Goal: Transaction & Acquisition: Purchase product/service

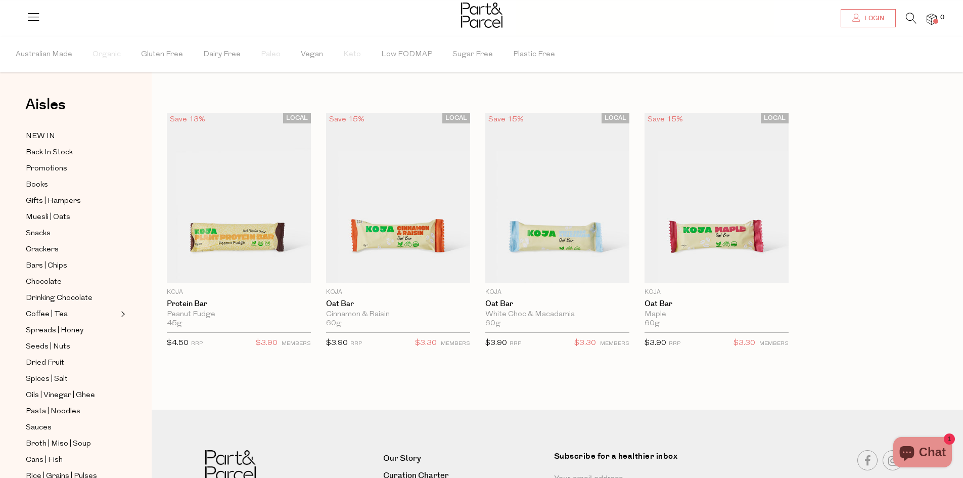
type input "[EMAIL_ADDRESS][DOMAIN_NAME]"
click at [875, 15] on span "Login" at bounding box center [873, 18] width 22 height 9
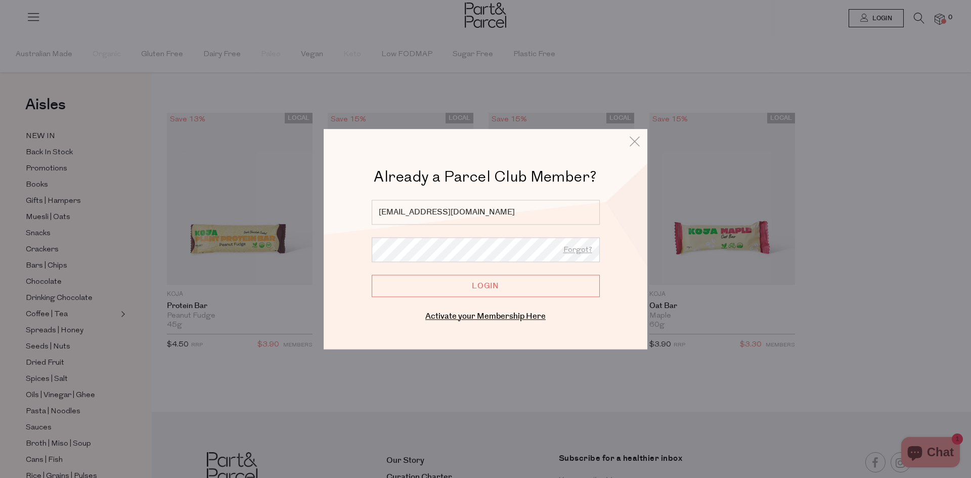
click at [438, 281] on input "Login" at bounding box center [486, 286] width 228 height 22
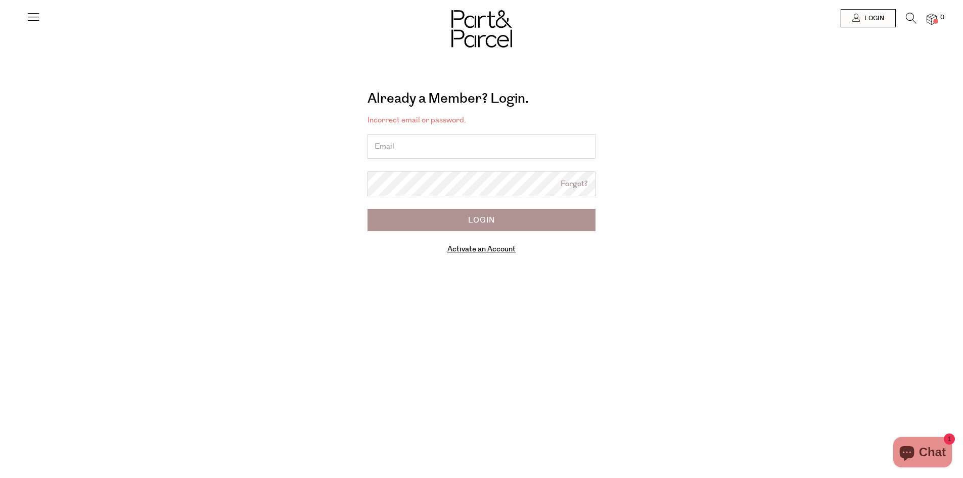
type input "[EMAIL_ADDRESS][DOMAIN_NAME]"
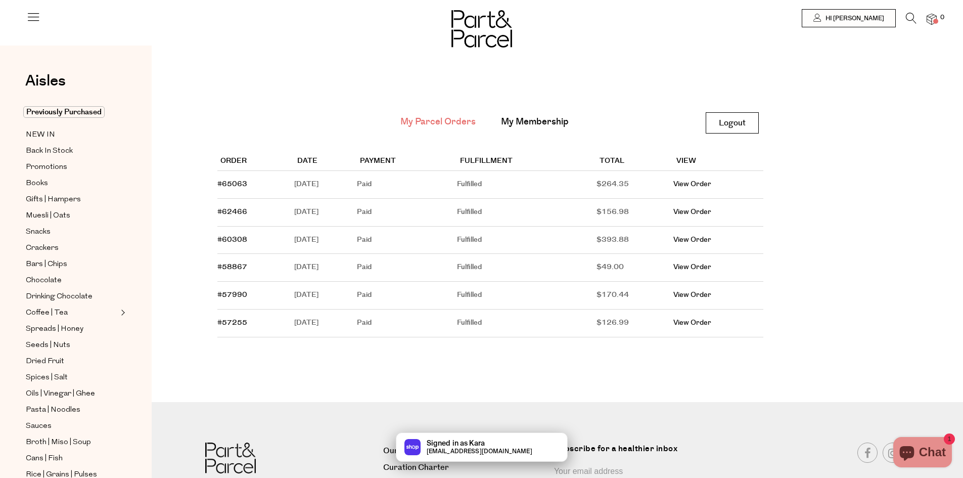
click at [909, 15] on icon at bounding box center [911, 18] width 11 height 11
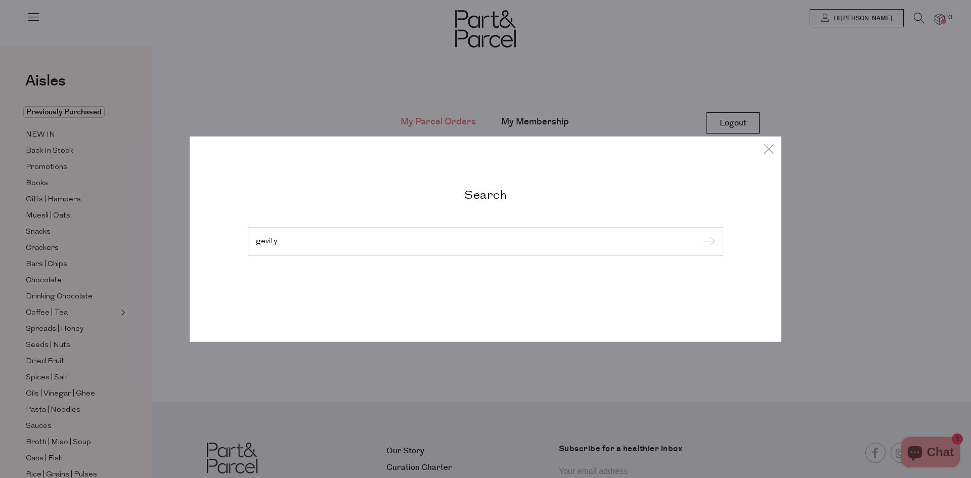
type input "gevity"
click at [700, 234] on input "submit" at bounding box center [707, 241] width 15 height 15
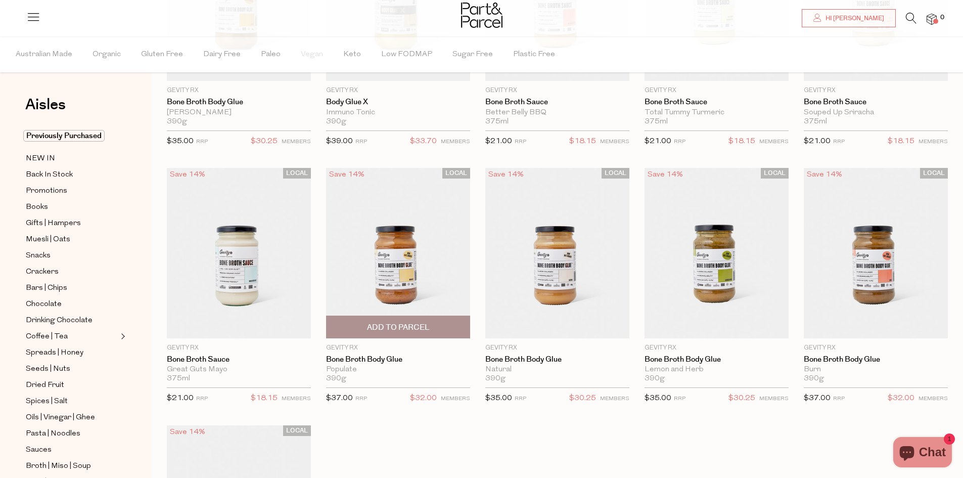
scroll to position [202, 0]
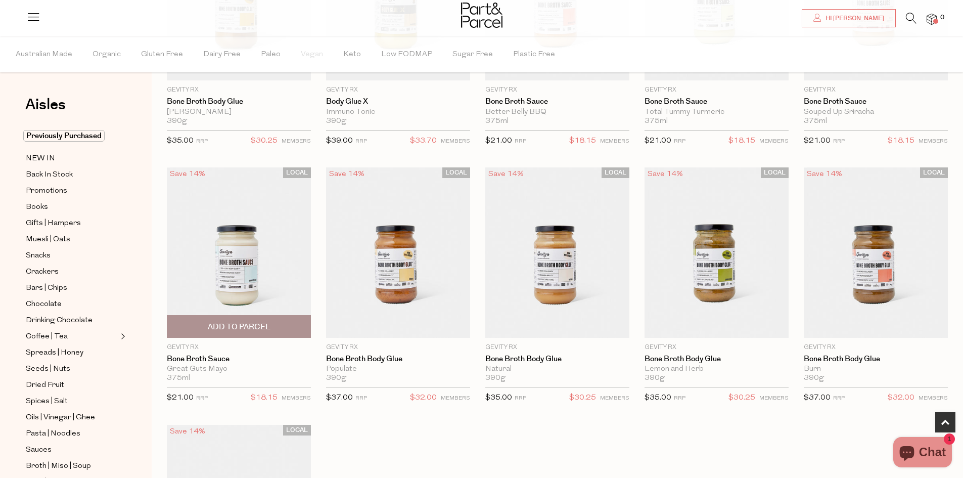
click at [225, 324] on span "Add To Parcel" at bounding box center [239, 327] width 63 height 11
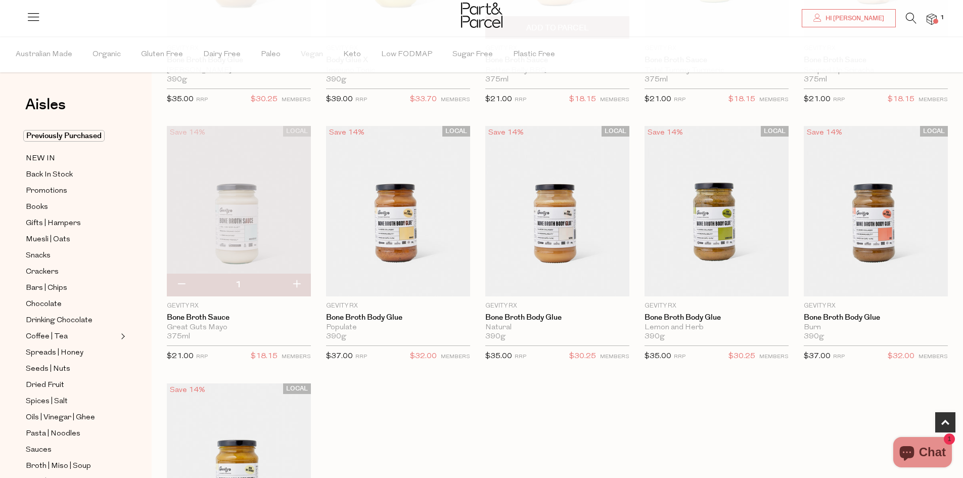
scroll to position [253, 0]
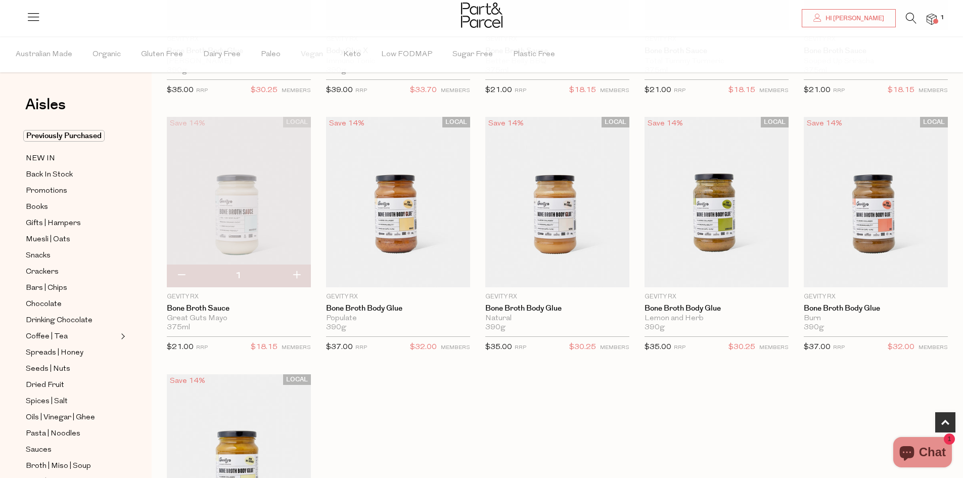
click at [298, 270] on button "button" at bounding box center [296, 275] width 29 height 22
type input "2"
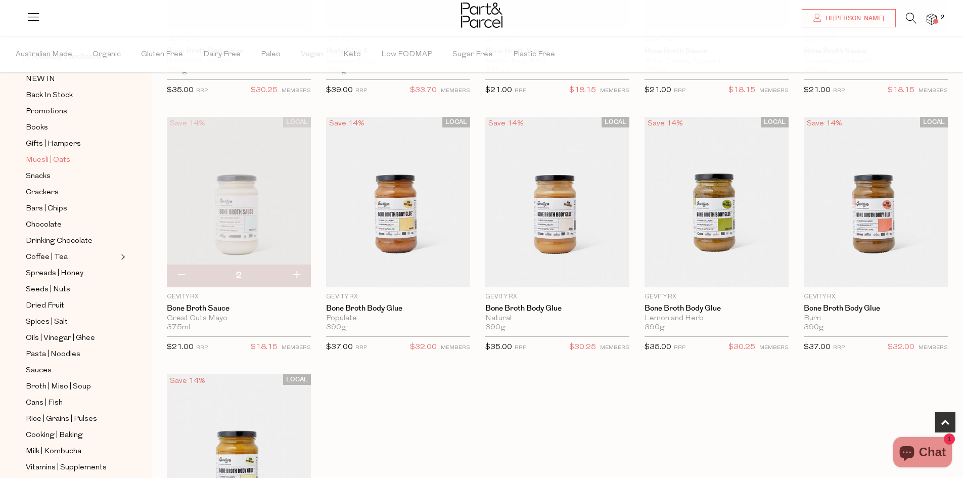
scroll to position [101, 0]
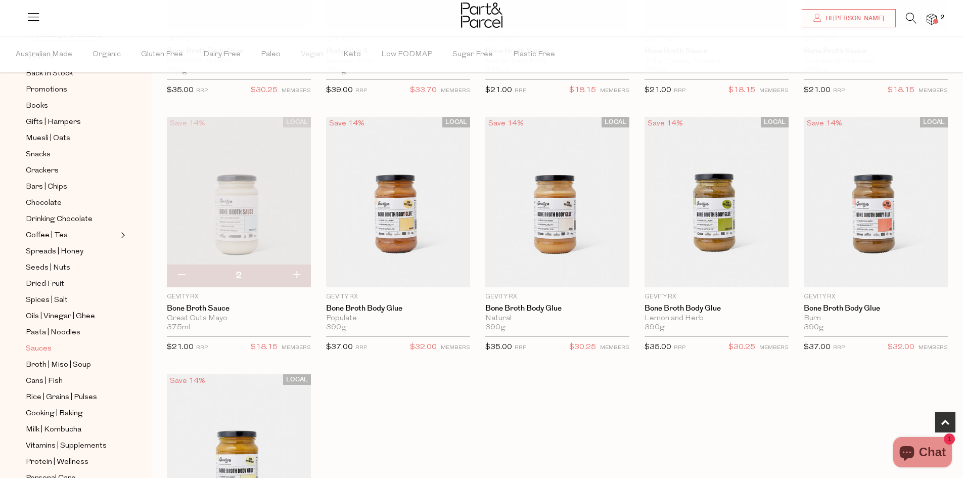
click at [41, 343] on span "Sauces" at bounding box center [39, 349] width 26 height 12
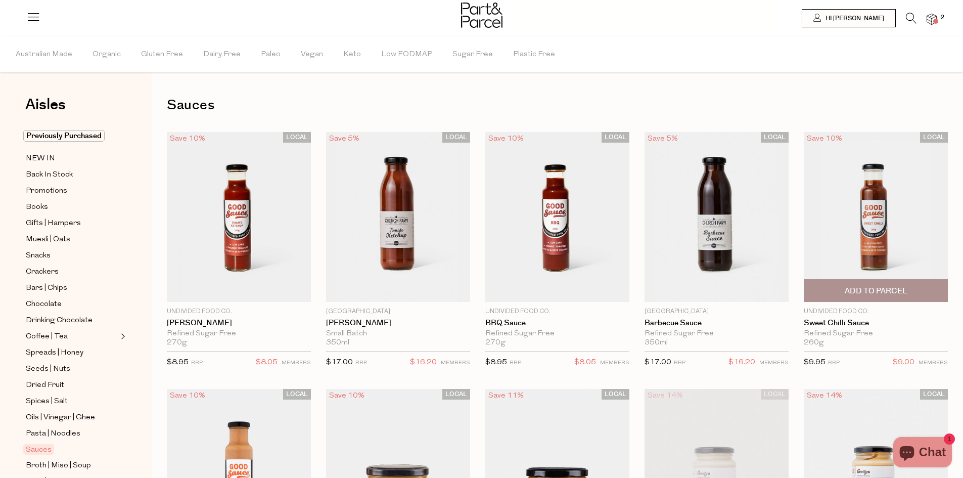
click at [891, 209] on img at bounding box center [876, 217] width 144 height 170
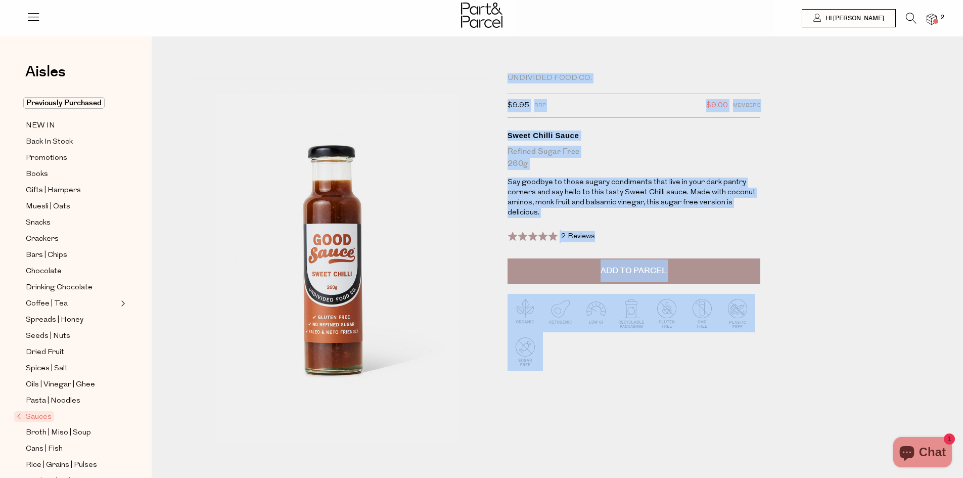
drag, startPoint x: 627, startPoint y: 385, endPoint x: 450, endPoint y: 316, distance: 190.1
click at [450, 316] on div "Undivided Food Co. $9.95 RRP $9.00 Members Available: In Stock Sweet Chilli Sau…" at bounding box center [564, 274] width 781 height 415
click at [822, 248] on div "Undivided Food Co. $9.95 RRP $9.00 Members Available: In Stock Sweet Chilli Sau…" at bounding box center [564, 274] width 781 height 415
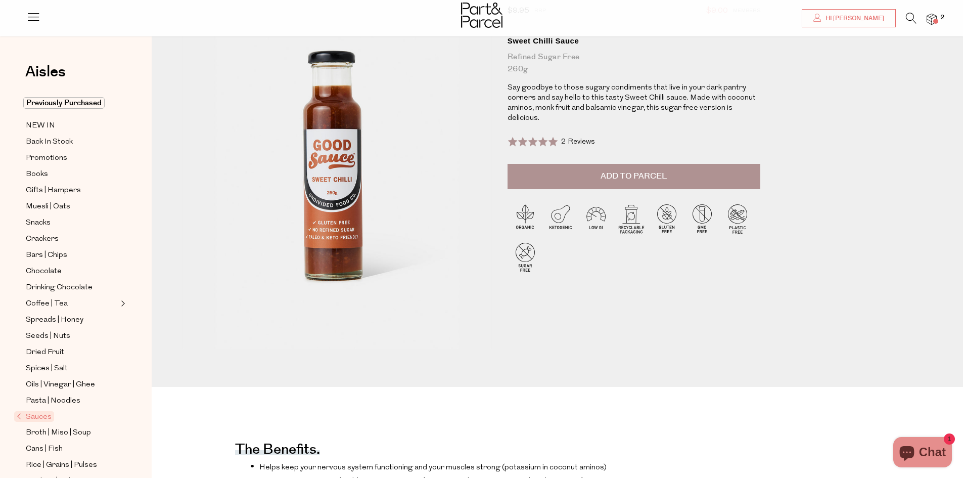
scroll to position [51, 0]
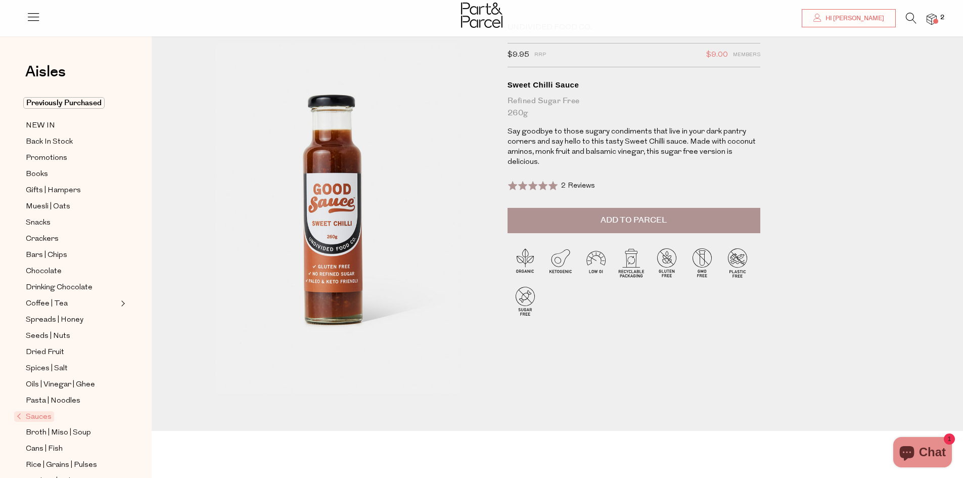
click at [714, 229] on button "Add to Parcel" at bounding box center [634, 220] width 253 height 25
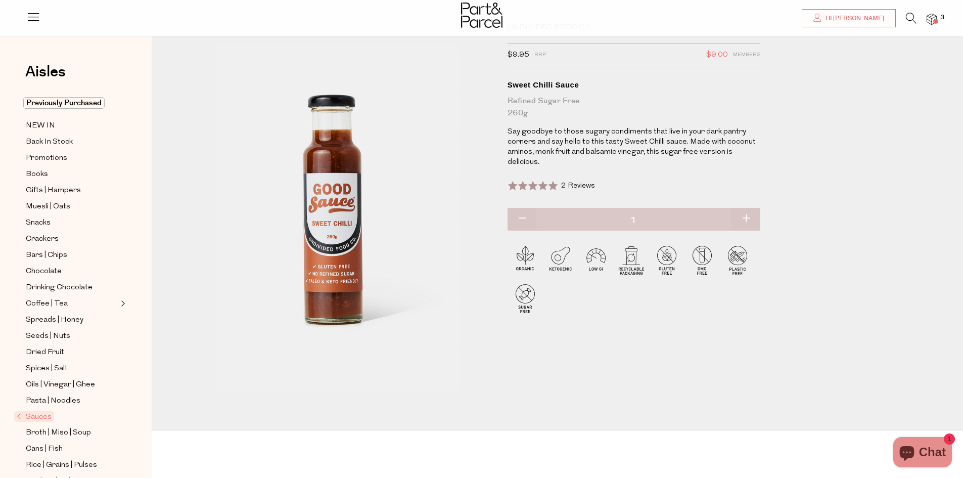
click at [34, 411] on span "Sauces" at bounding box center [34, 416] width 40 height 11
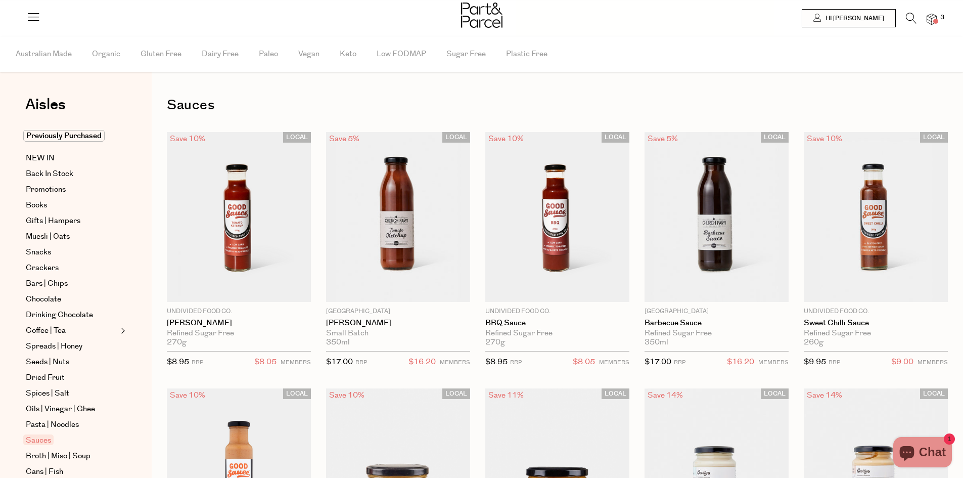
type input "2"
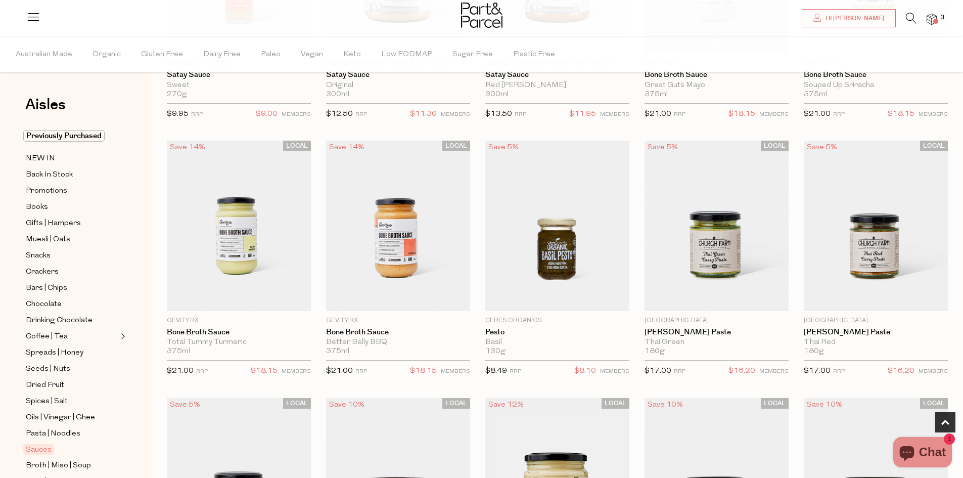
scroll to position [506, 0]
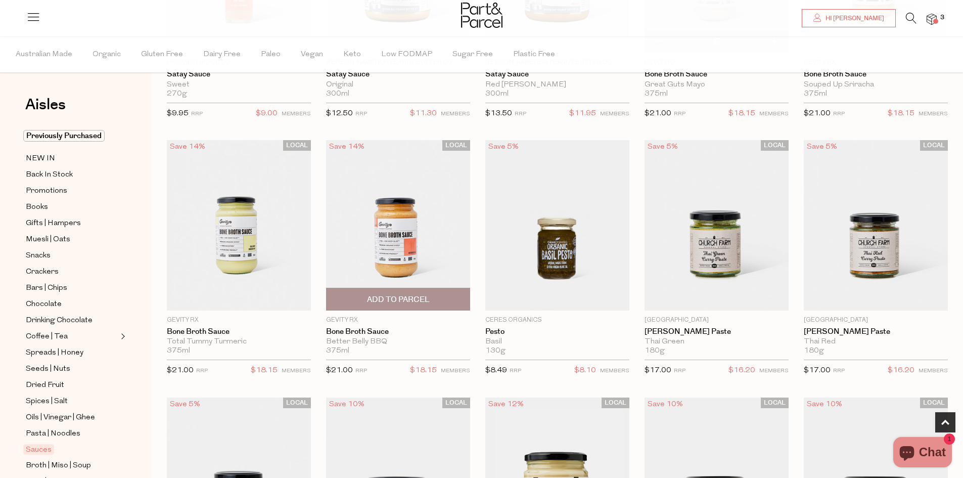
click at [413, 299] on span "Add To Parcel" at bounding box center [398, 299] width 63 height 11
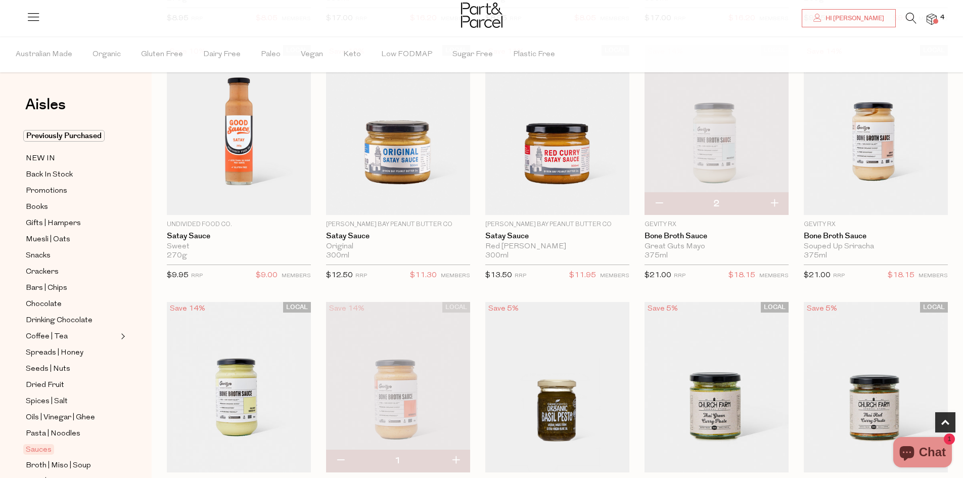
scroll to position [303, 0]
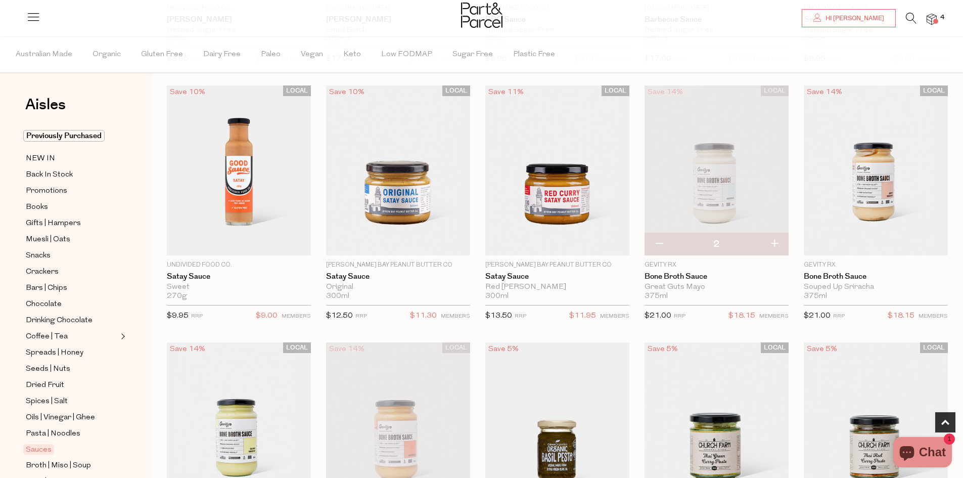
click at [654, 242] on button "button" at bounding box center [659, 244] width 29 height 22
type input "1"
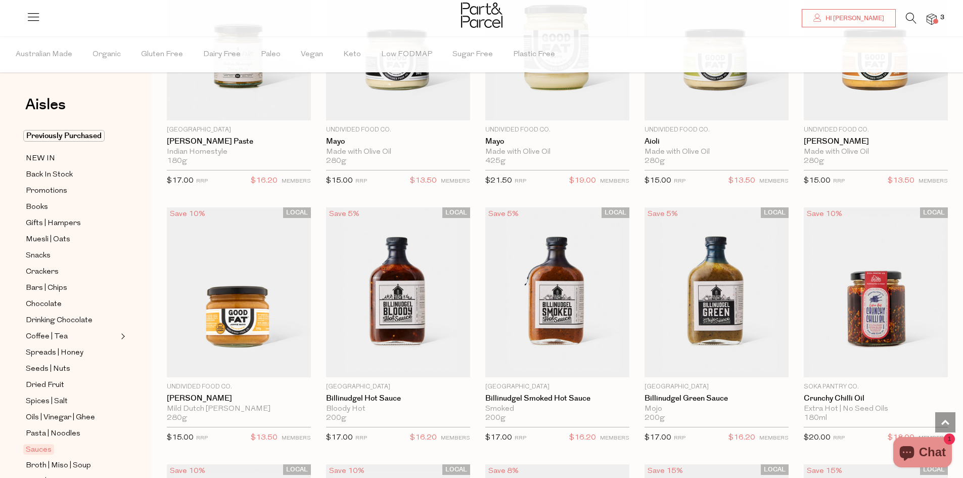
scroll to position [961, 0]
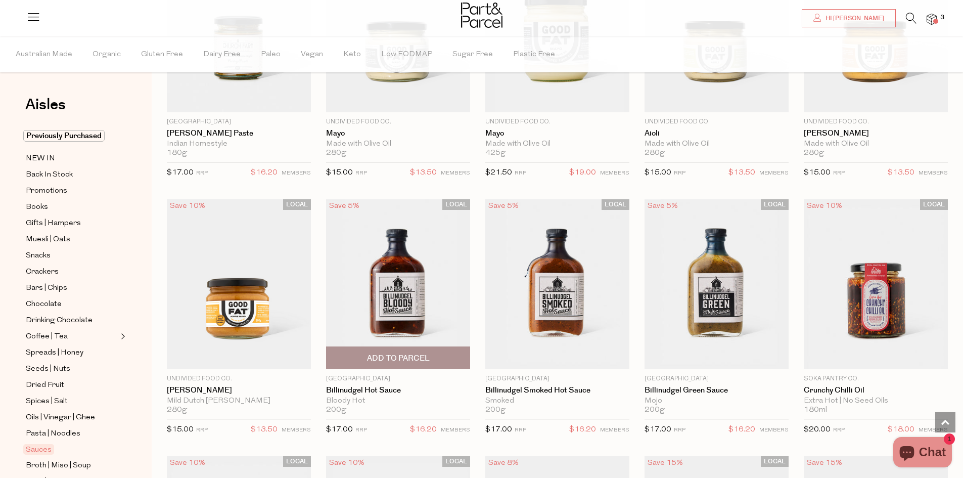
click at [419, 293] on img at bounding box center [398, 284] width 144 height 170
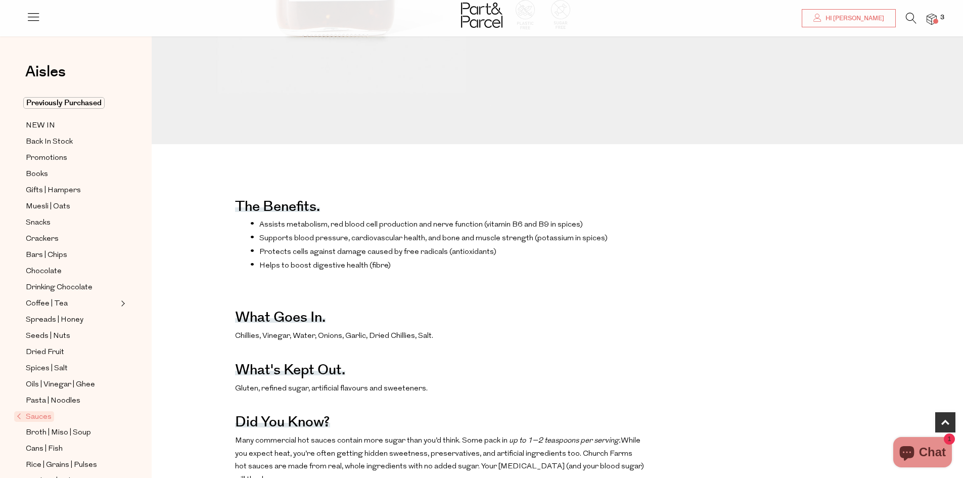
scroll to position [354, 0]
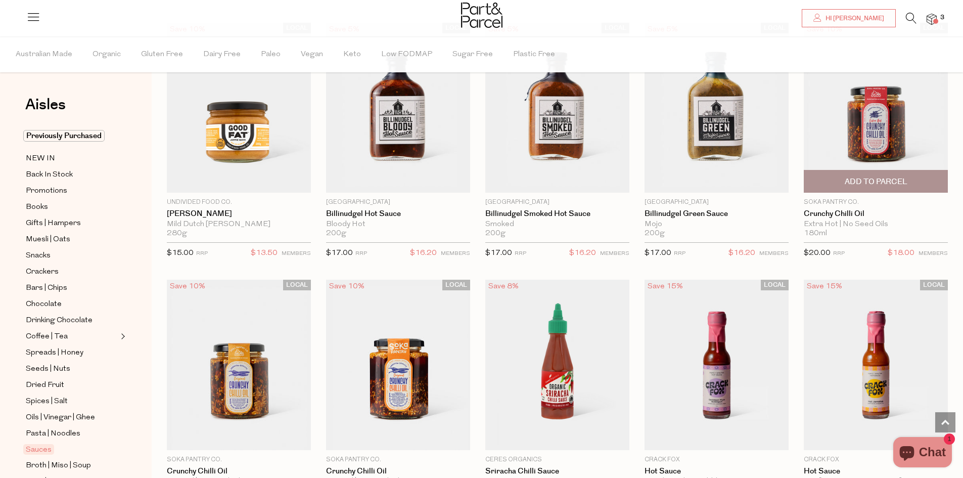
scroll to position [1006, 0]
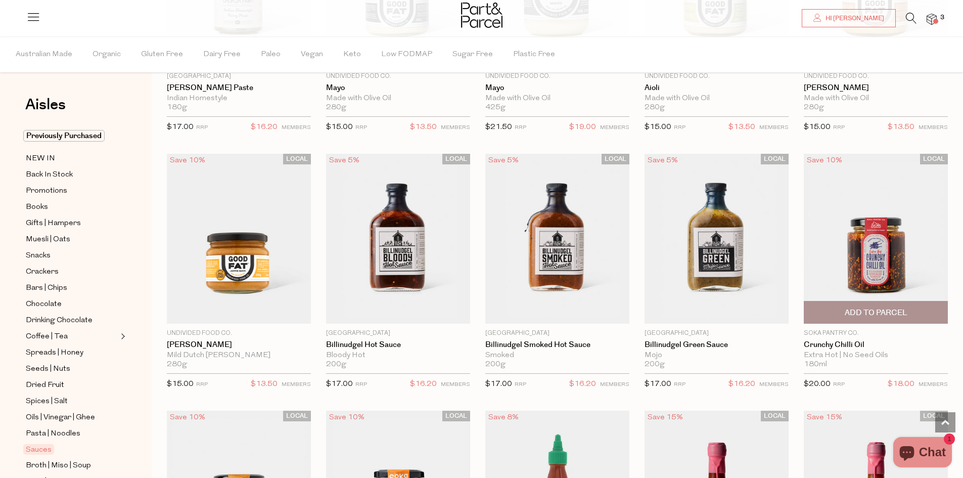
click at [908, 311] on span "Add To Parcel" at bounding box center [876, 312] width 138 height 22
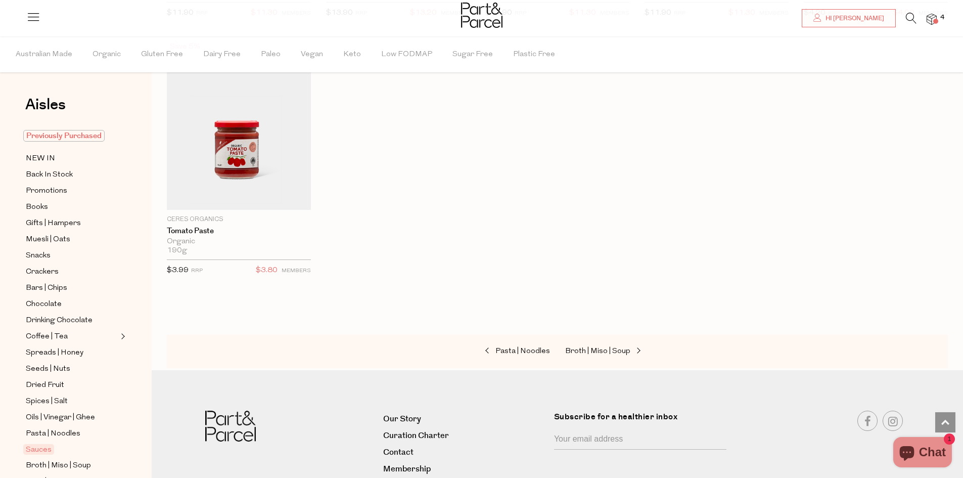
click at [51, 138] on span "Previously Purchased" at bounding box center [63, 136] width 81 height 12
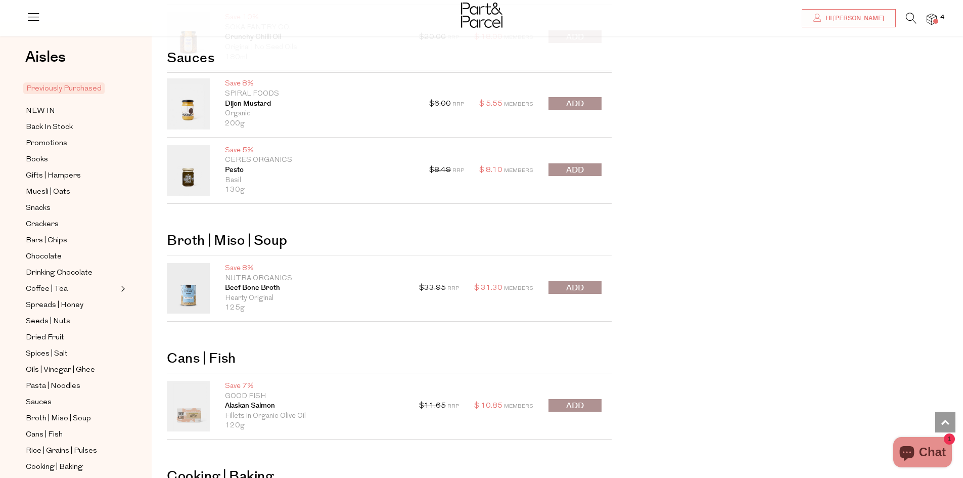
scroll to position [1618, 0]
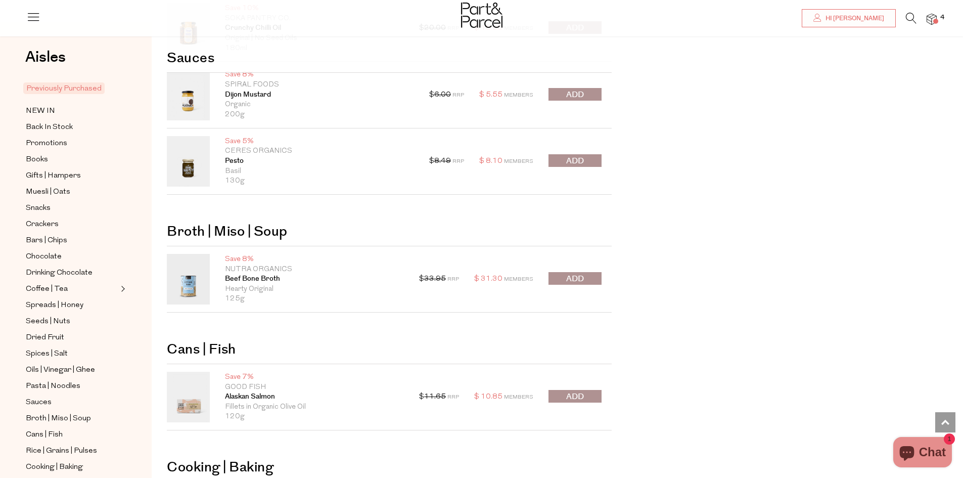
click at [596, 275] on button "submit" at bounding box center [575, 278] width 53 height 13
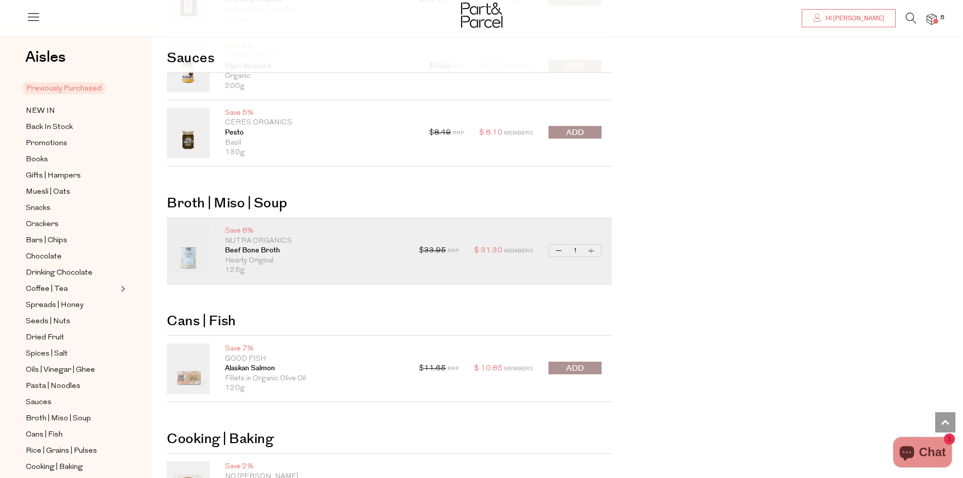
scroll to position [1719, 0]
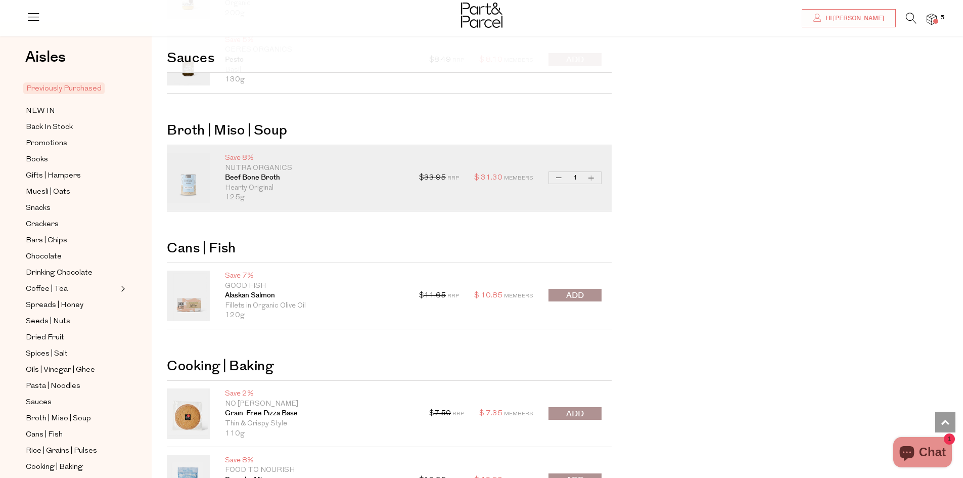
click at [587, 298] on button "submit" at bounding box center [575, 295] width 53 height 13
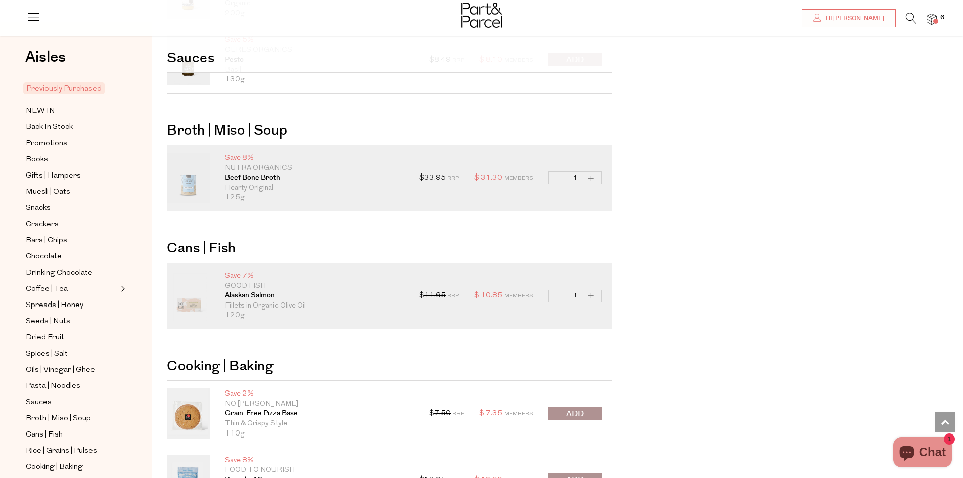
click at [594, 291] on button "Increase Alaskan Salmon" at bounding box center [592, 296] width 12 height 12
type input "2"
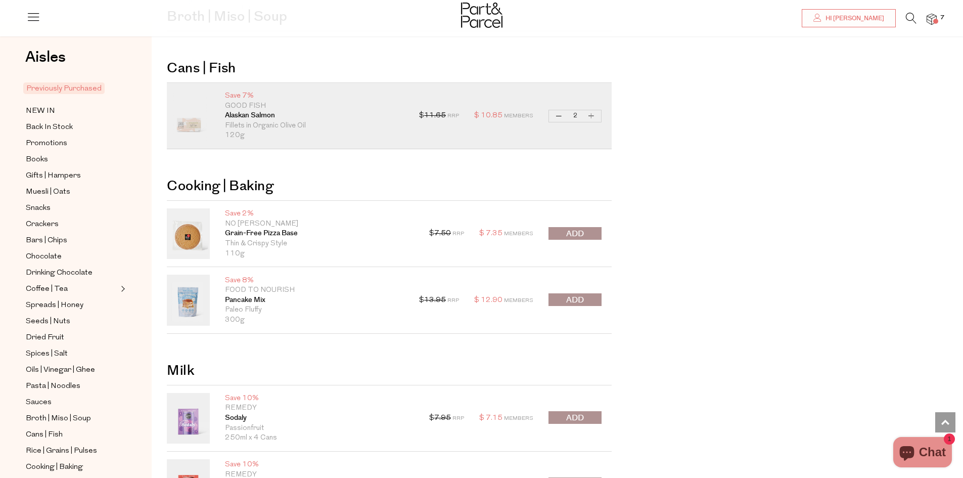
scroll to position [1921, 0]
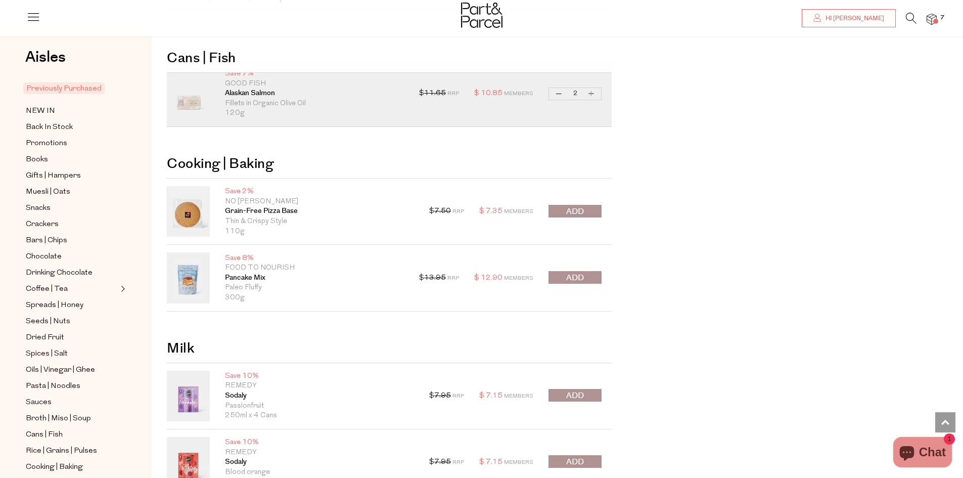
click at [575, 275] on span "submit" at bounding box center [575, 278] width 18 height 12
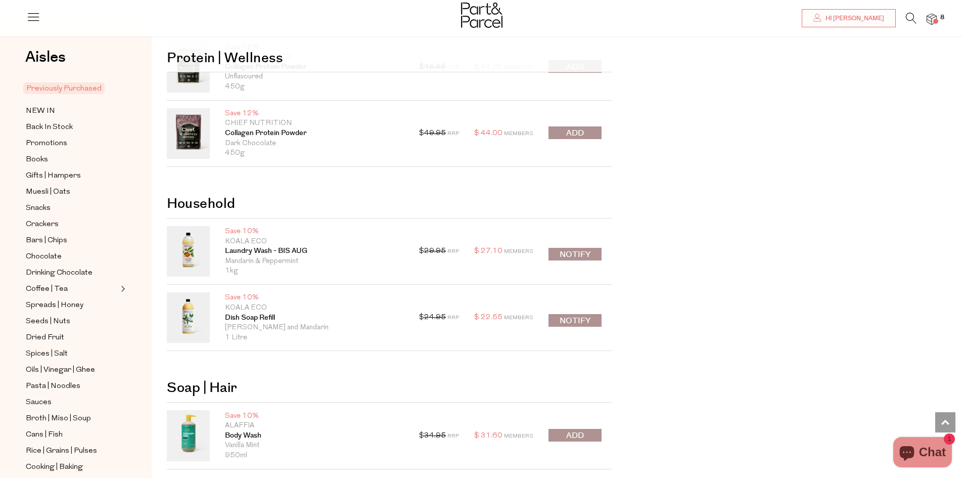
scroll to position [2528, 0]
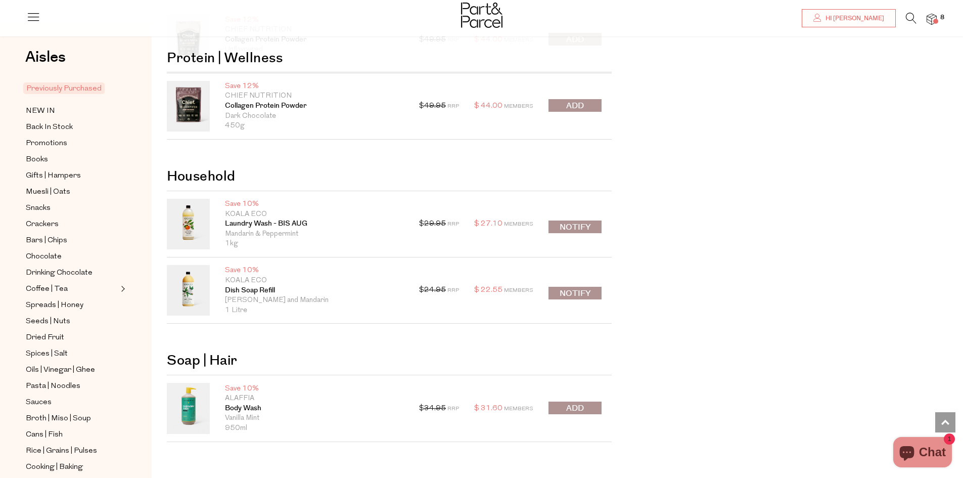
click at [572, 406] on span "submit" at bounding box center [575, 408] width 18 height 12
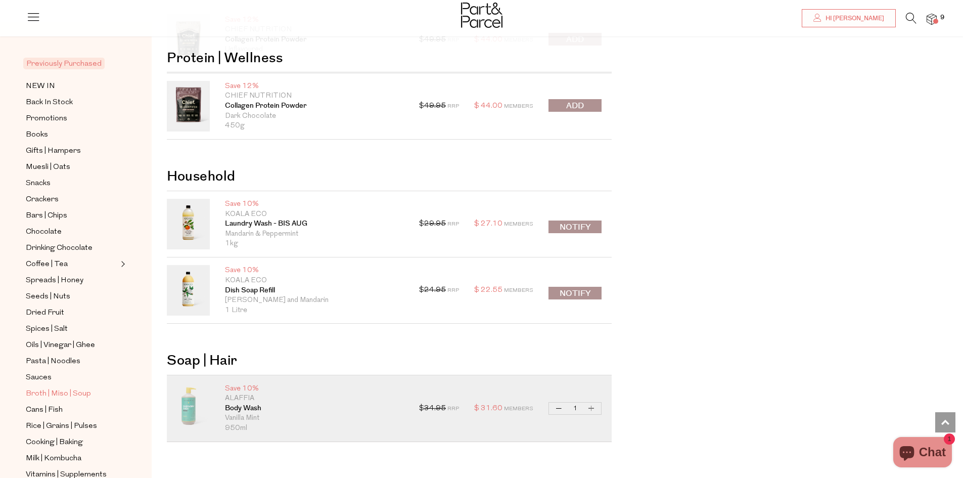
scroll to position [152, 0]
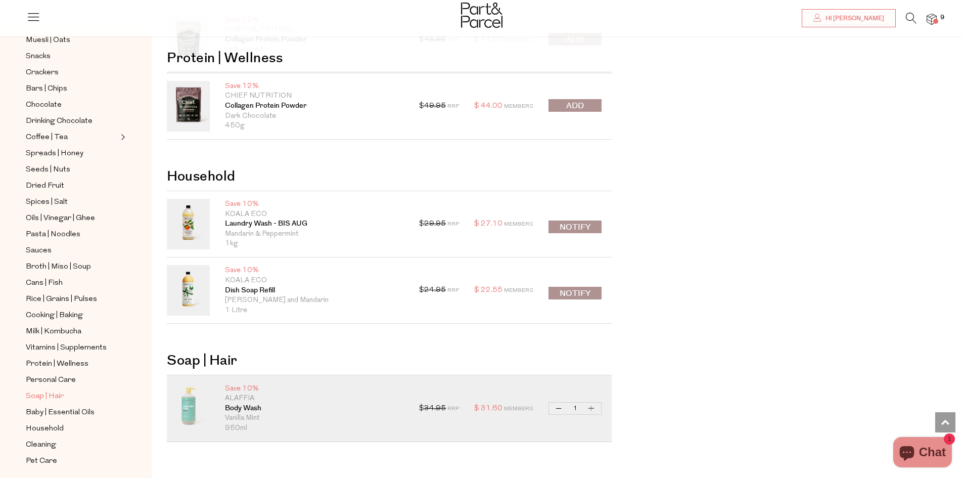
click at [42, 390] on span "Soap | Hair" at bounding box center [45, 396] width 38 height 12
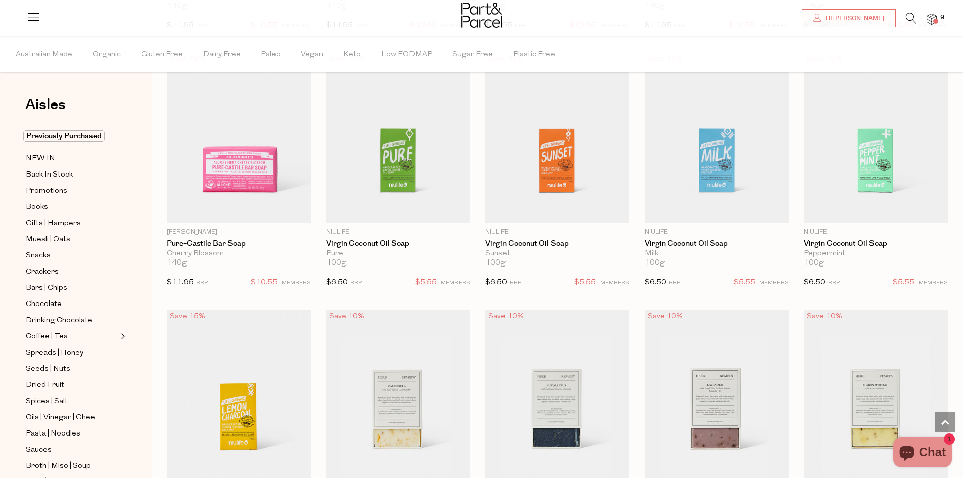
scroll to position [1365, 0]
